Goal: Task Accomplishment & Management: Complete application form

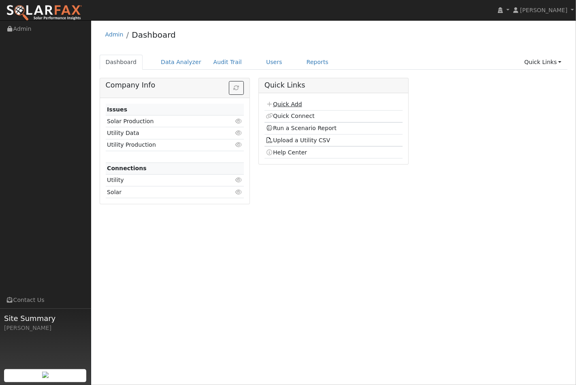
click at [285, 103] on link "Quick Add" at bounding box center [284, 104] width 36 height 6
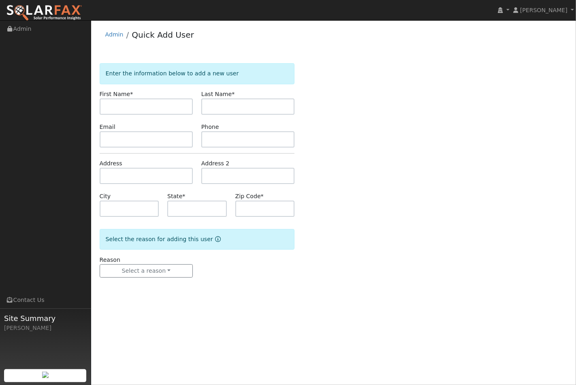
click at [114, 109] on input "text" at bounding box center [146, 107] width 93 height 16
type input "[PERSON_NAME]"
type input "Fallon"
click at [115, 139] on input "text" at bounding box center [146, 139] width 93 height 16
click at [152, 144] on input "text" at bounding box center [146, 139] width 93 height 16
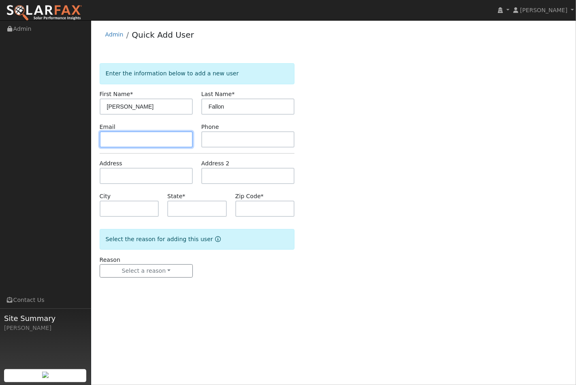
click at [118, 137] on input "text" at bounding box center [146, 139] width 93 height 16
paste input "[EMAIL_ADDRESS][DOMAIN_NAME]"
type input "[EMAIL_ADDRESS][DOMAIN_NAME]"
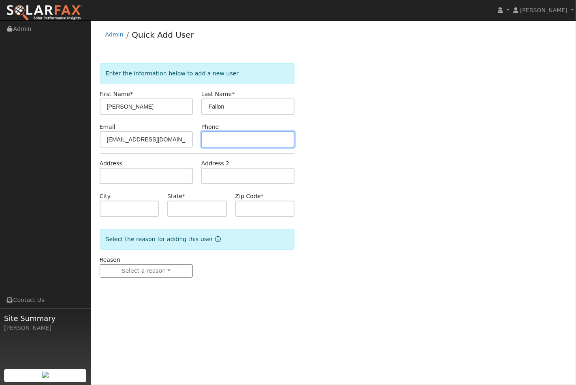
click at [212, 133] on input "text" at bounding box center [247, 139] width 93 height 16
paste input "925-683-0591("
type input "[PHONE_NUMBER]"
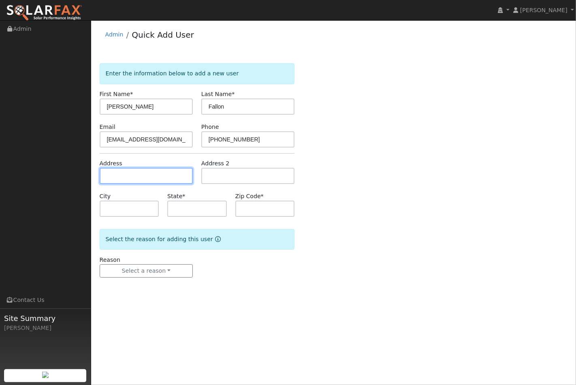
click at [120, 180] on input "text" at bounding box center [146, 176] width 93 height 16
paste input "[STREET_ADDRESS][PERSON_NAME]"
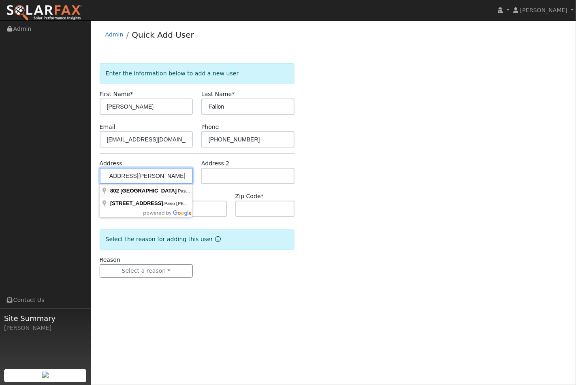
type input "[STREET_ADDRESS]"
type input "Paso [PERSON_NAME]"
type input "CA"
type input "93446"
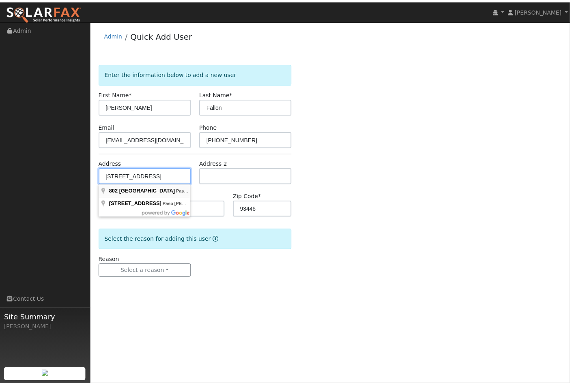
scroll to position [0, 0]
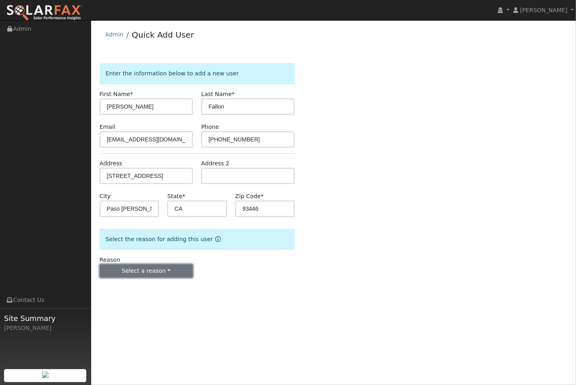
click at [159, 269] on button "Select a reason" at bounding box center [146, 271] width 93 height 14
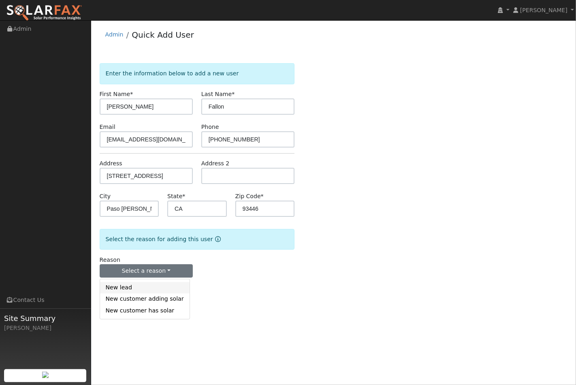
click at [149, 287] on link "New lead" at bounding box center [145, 287] width 90 height 11
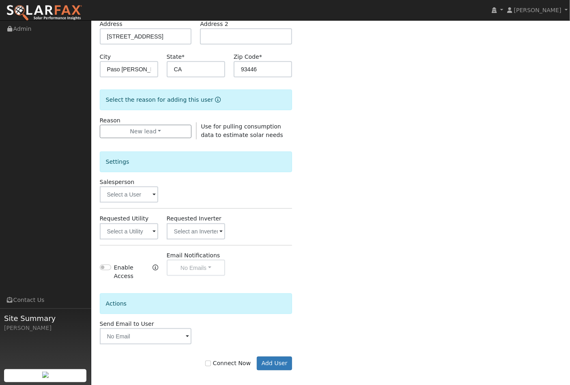
scroll to position [140, 0]
click at [211, 360] on input "Connect Now" at bounding box center [208, 363] width 6 height 6
checkbox input "true"
click at [280, 357] on button "Add User" at bounding box center [274, 363] width 35 height 14
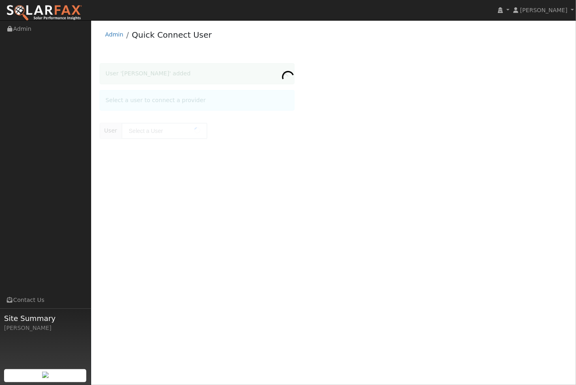
type input "[PERSON_NAME]"
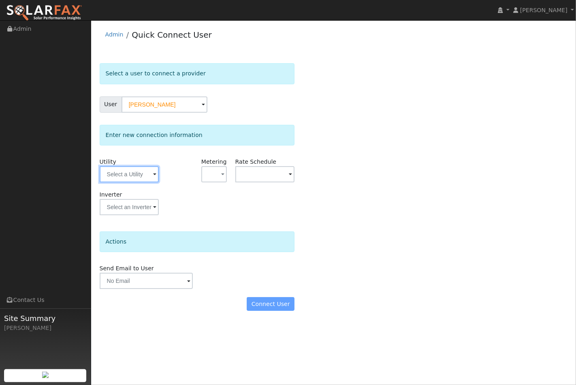
click at [150, 172] on input "text" at bounding box center [129, 174] width 59 height 16
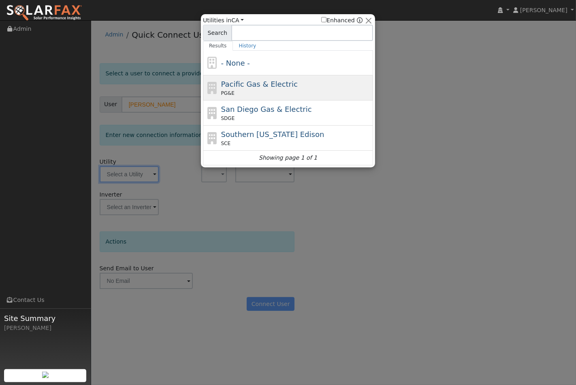
click at [238, 86] on span "Pacific Gas & Electric" at bounding box center [259, 84] width 77 height 9
type input "PG&E"
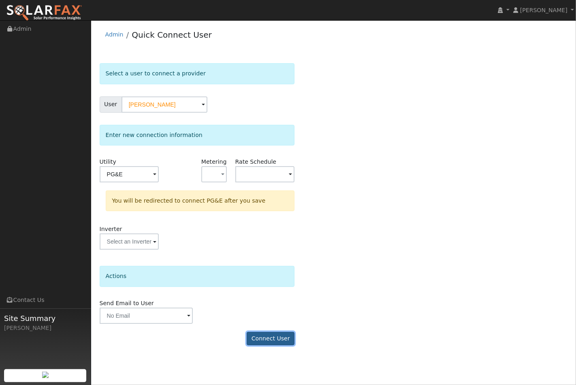
click at [276, 341] on button "Connect User" at bounding box center [271, 339] width 48 height 14
